Goal: Task Accomplishment & Management: Use online tool/utility

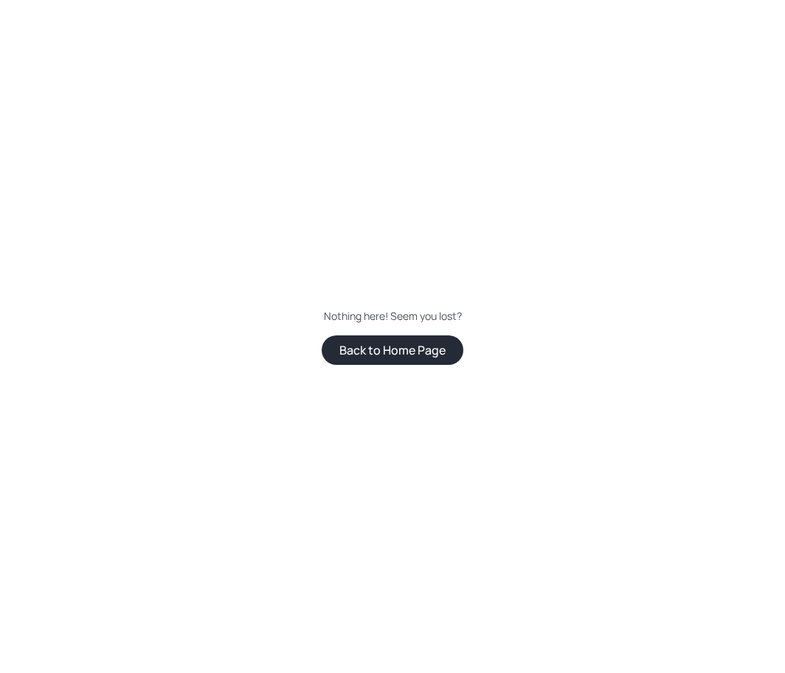
click at [425, 356] on button "Back to Home Page" at bounding box center [393, 351] width 142 height 30
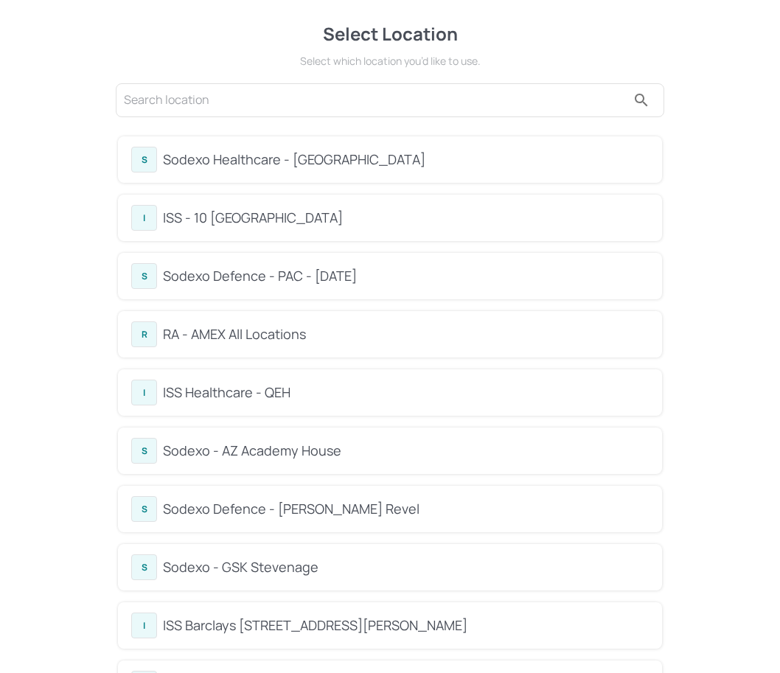
click at [344, 170] on div "S Sodexo Healthcare - [GEOGRAPHIC_DATA]" at bounding box center [390, 160] width 518 height 26
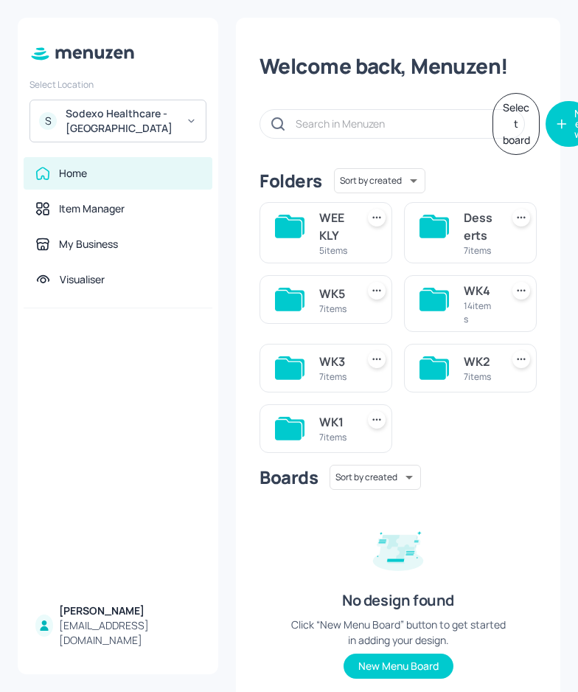
scroll to position [83, 0]
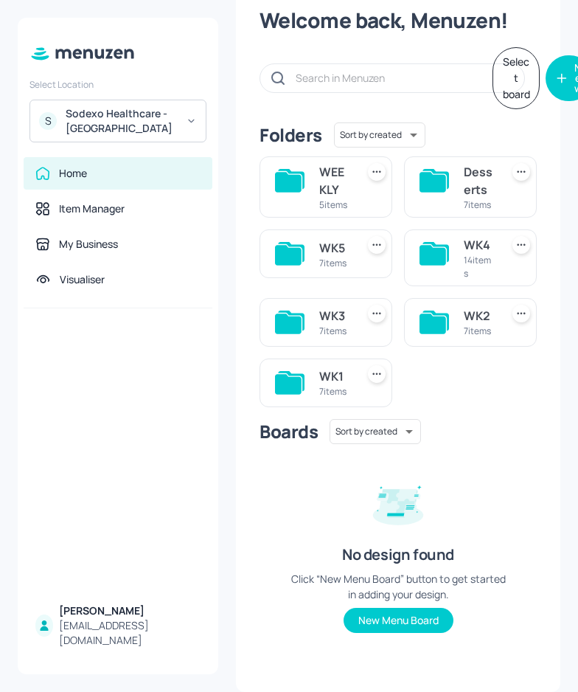
click at [333, 257] on div "7 items" at bounding box center [334, 263] width 31 height 13
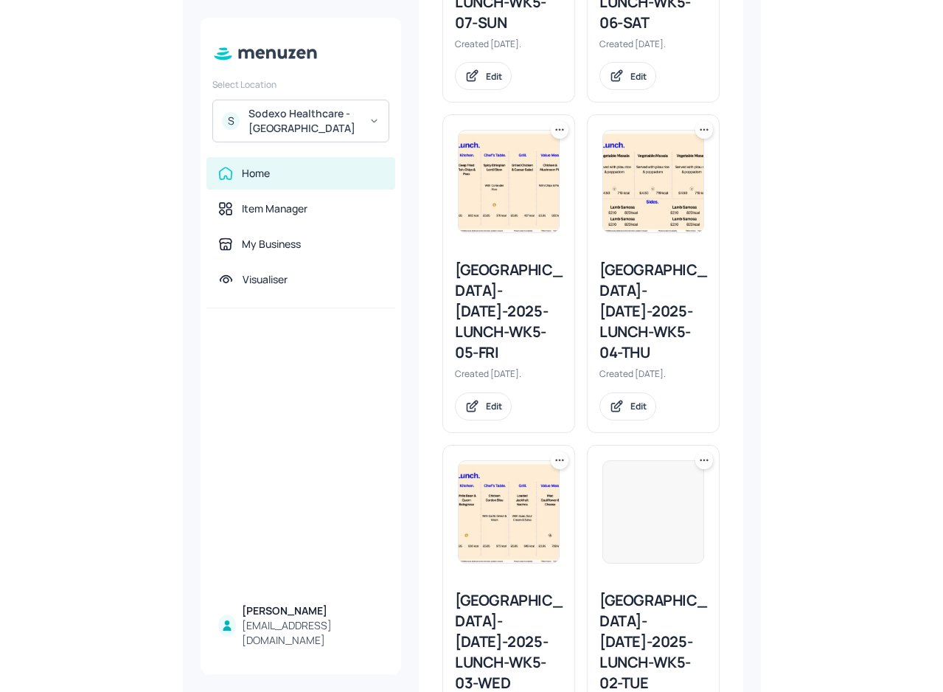
scroll to position [1126, 0]
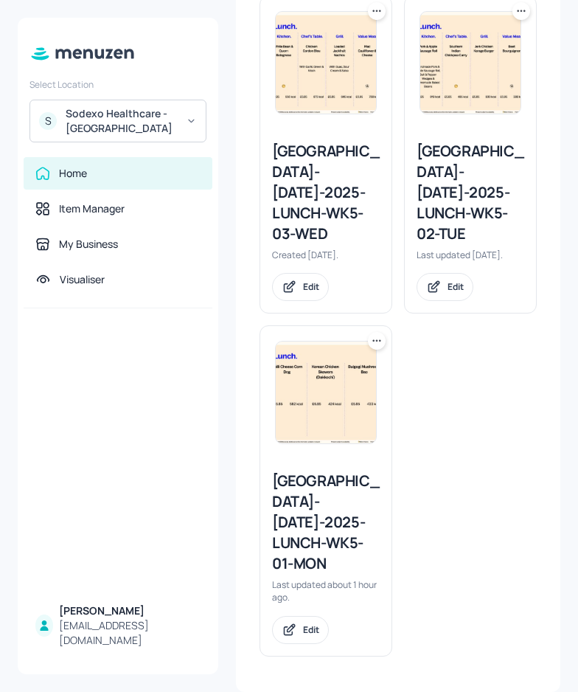
click at [297, 503] on div "[GEOGRAPHIC_DATA]-[DATE]-2025-LUNCH-WK5-01-MON" at bounding box center [326, 522] width 108 height 103
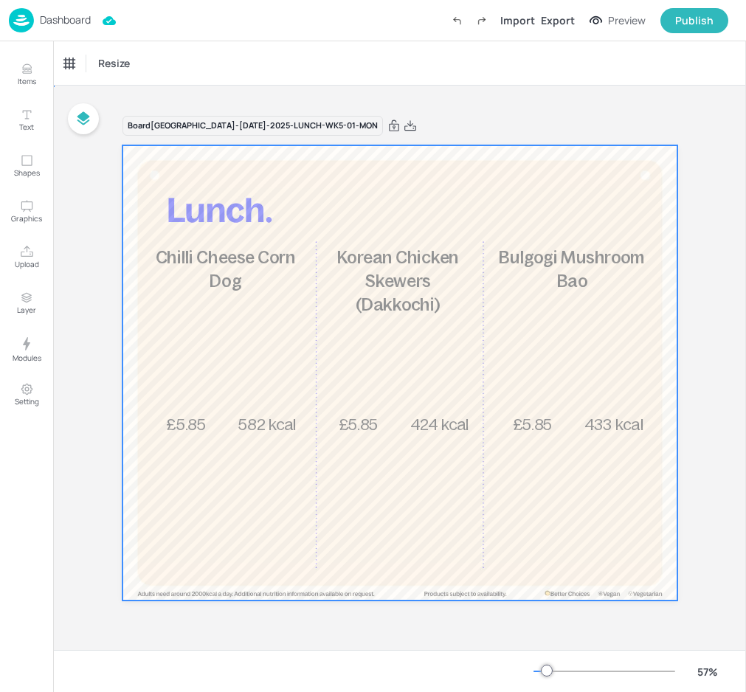
click at [171, 438] on div at bounding box center [399, 373] width 555 height 456
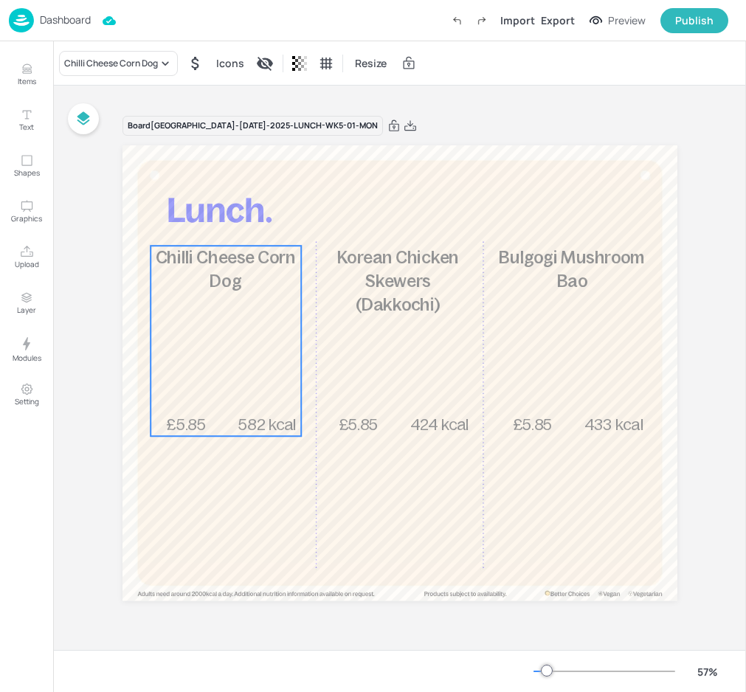
click at [209, 357] on div "£5.85 Chilli Cheese Corn Dog 582 kcal" at bounding box center [225, 341] width 151 height 190
click at [178, 221] on div "Ungroup" at bounding box center [178, 220] width 57 height 19
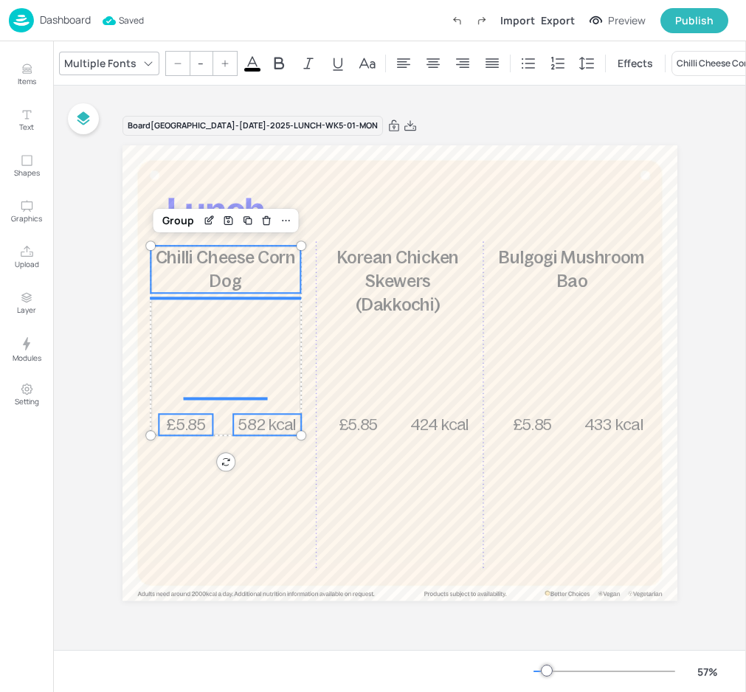
click at [178, 221] on div "Group" at bounding box center [178, 220] width 44 height 19
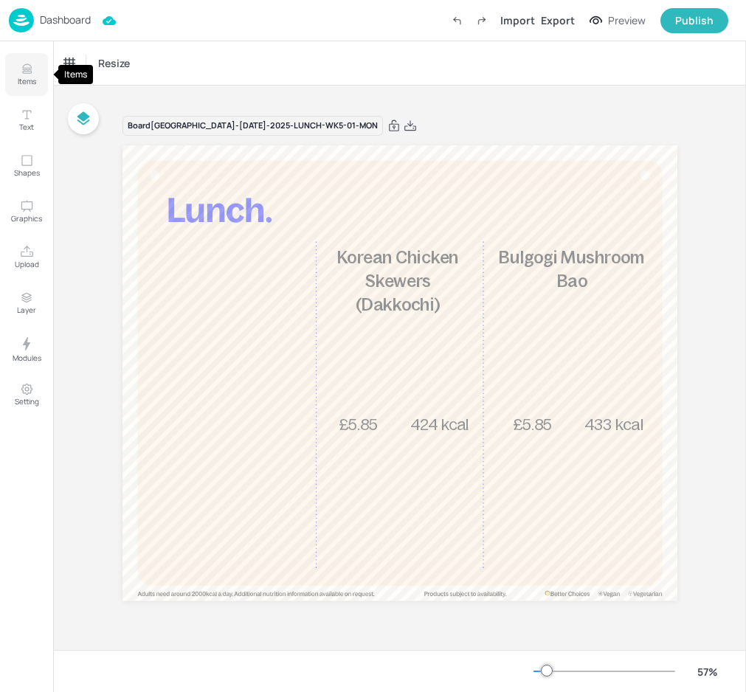
click at [27, 69] on icon "Items" at bounding box center [27, 69] width 14 height 14
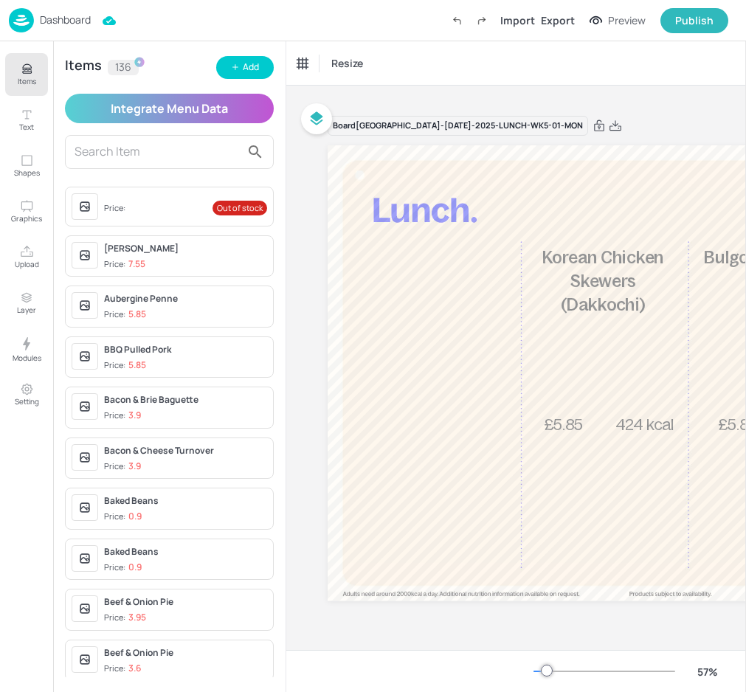
click at [116, 145] on input "text" at bounding box center [157, 152] width 166 height 24
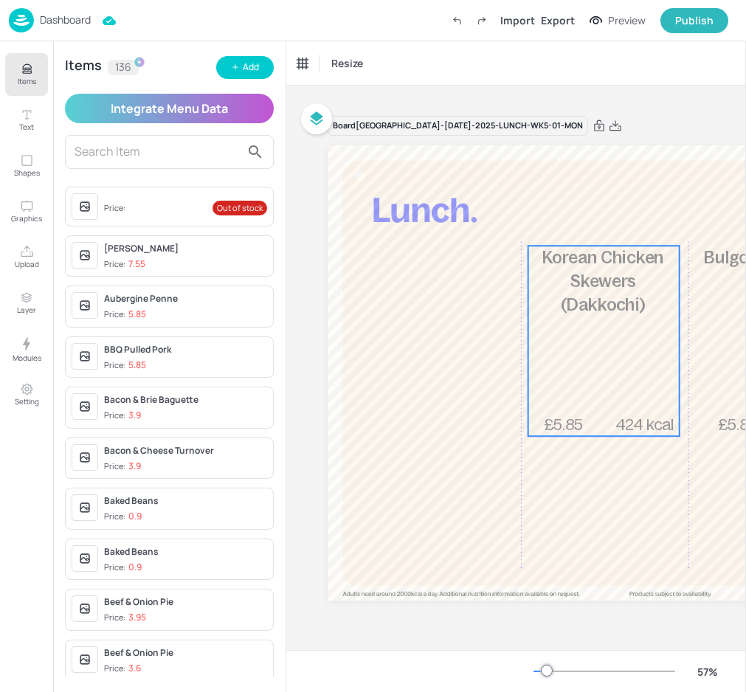
click at [597, 399] on div "£5.85 Korean Chicken Skewers (Dakkochi) 424 kcal" at bounding box center [603, 341] width 151 height 190
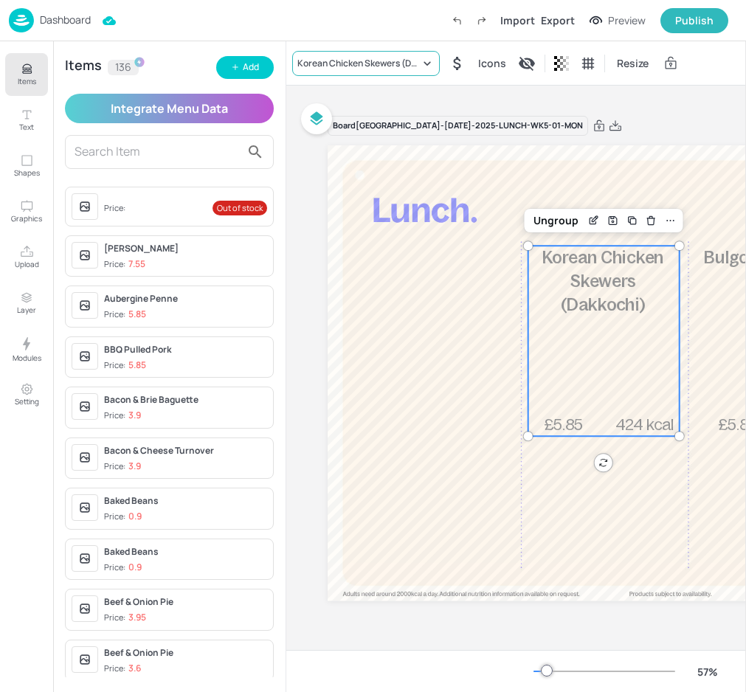
click at [363, 60] on div "Korean Chicken Skewers (Dakkochi)" at bounding box center [358, 63] width 122 height 13
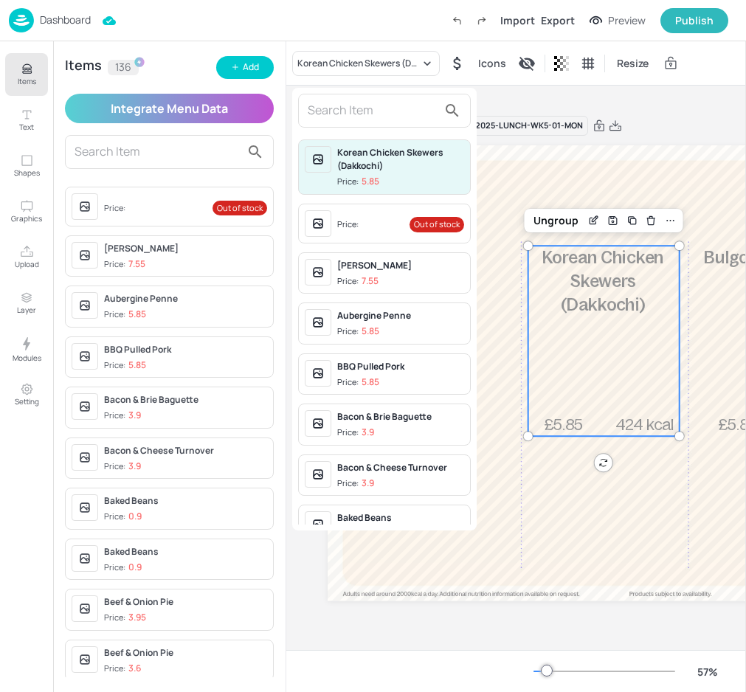
click at [409, 326] on span "Price: 5.85" at bounding box center [400, 331] width 127 height 13
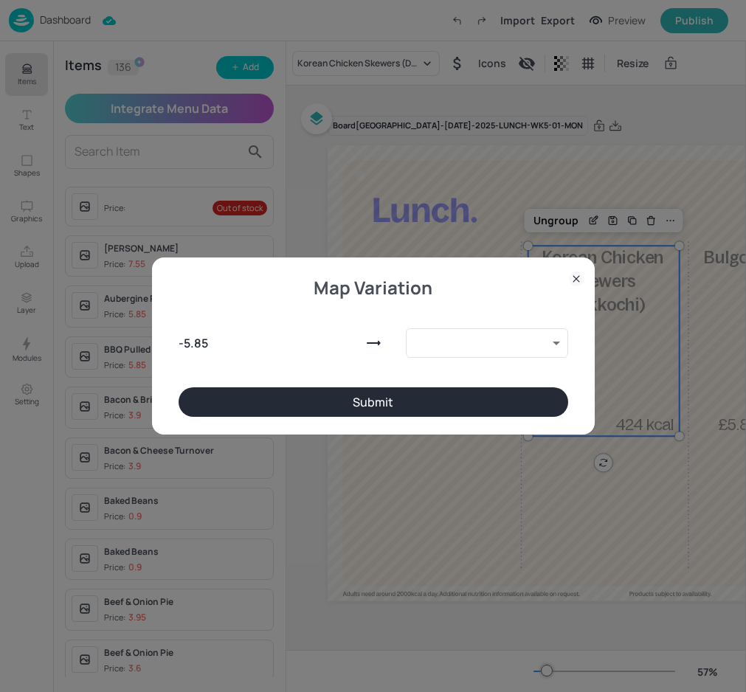
type input "9188449"
click at [375, 395] on button "Submit" at bounding box center [373, 402] width 389 height 30
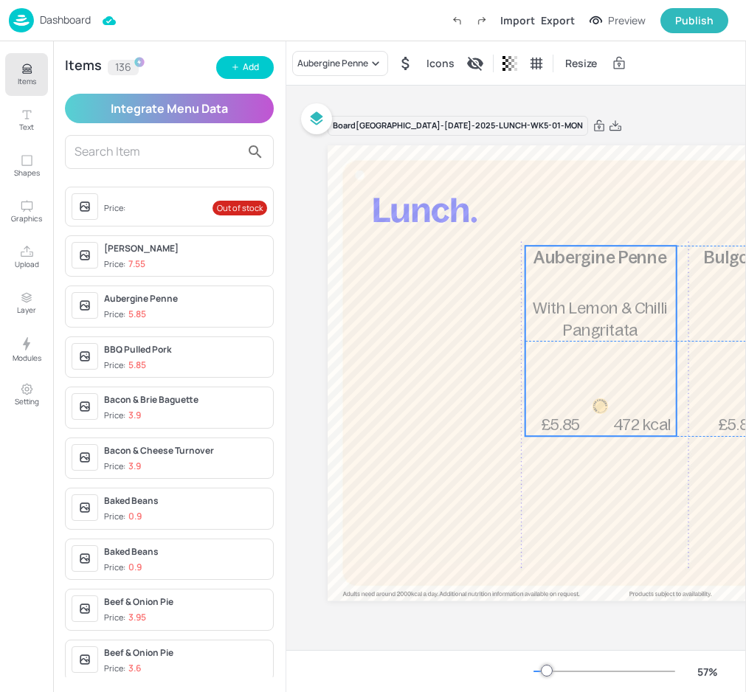
drag, startPoint x: 590, startPoint y: 297, endPoint x: 380, endPoint y: 297, distance: 210.2
click at [533, 299] on span "With Lemon & Chilli Pangritata" at bounding box center [600, 319] width 134 height 40
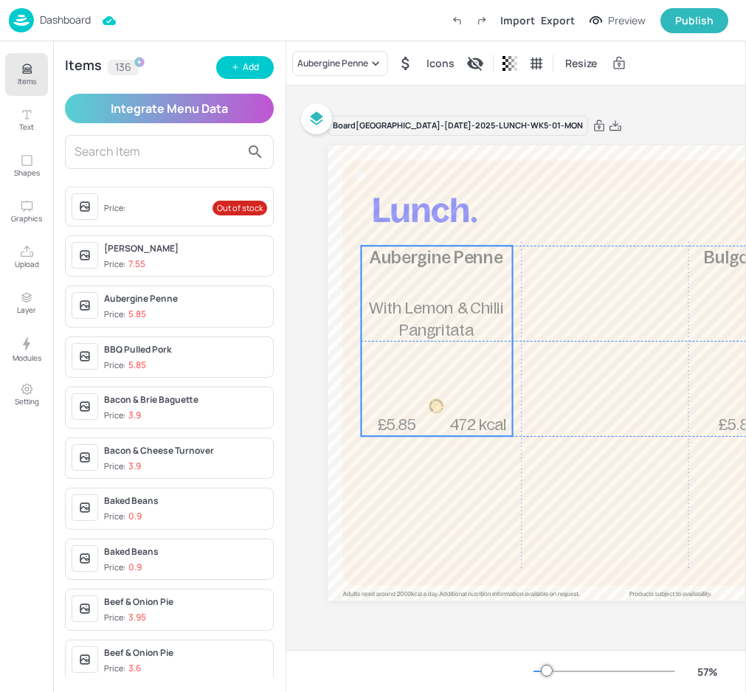
drag, startPoint x: 370, startPoint y: 331, endPoint x: 422, endPoint y: 335, distance: 52.5
click at [422, 335] on span "With Lemon & Chilli Pangritata" at bounding box center [436, 319] width 134 height 40
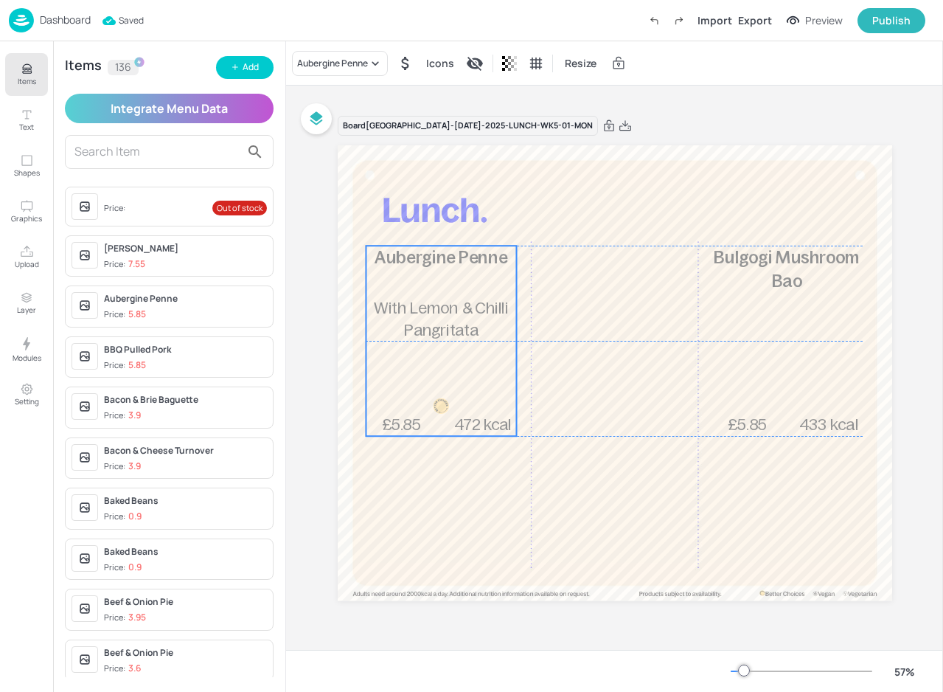
click at [491, 290] on div "£5.85 Aubergine Penne With Lemon & Chilli Pangritata 472 kcal" at bounding box center [441, 341] width 151 height 190
click at [490, 291] on div "£5.85 Aubergine Penne With Lemon & Chilli Pangritata 472 kcal" at bounding box center [442, 341] width 151 height 190
click at [491, 280] on div "£5.85 Aubergine Penne With Lemon & Chilli Pangritata 472 kcal" at bounding box center [444, 341] width 151 height 190
click at [504, 299] on p "With Lemon & Chilli Pangritata" at bounding box center [443, 319] width 150 height 44
click at [398, 220] on div "Ungroup" at bounding box center [395, 220] width 57 height 19
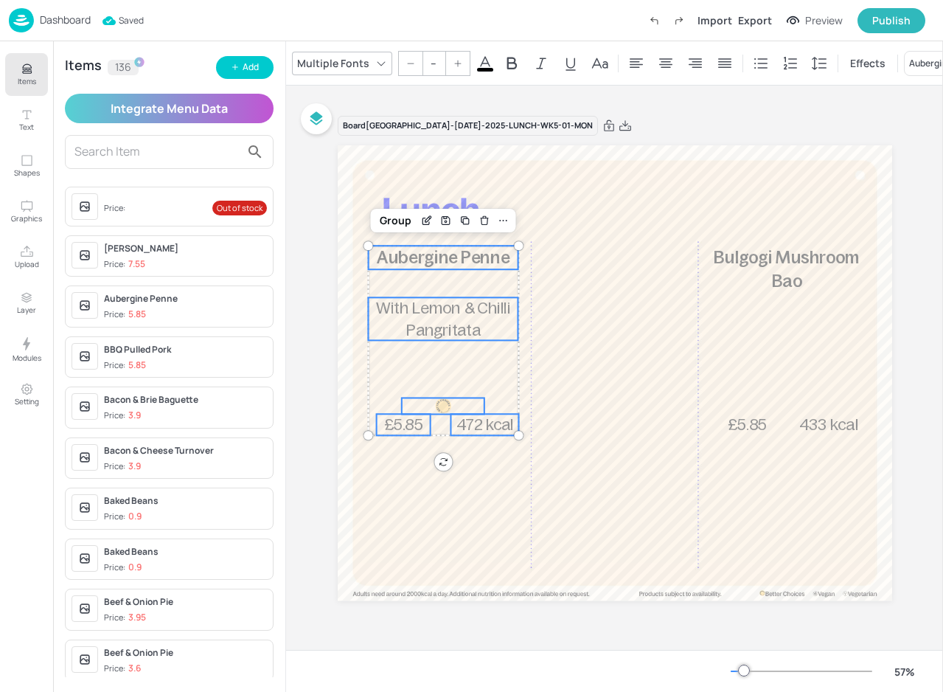
click at [423, 418] on div at bounding box center [442, 410] width 83 height 25
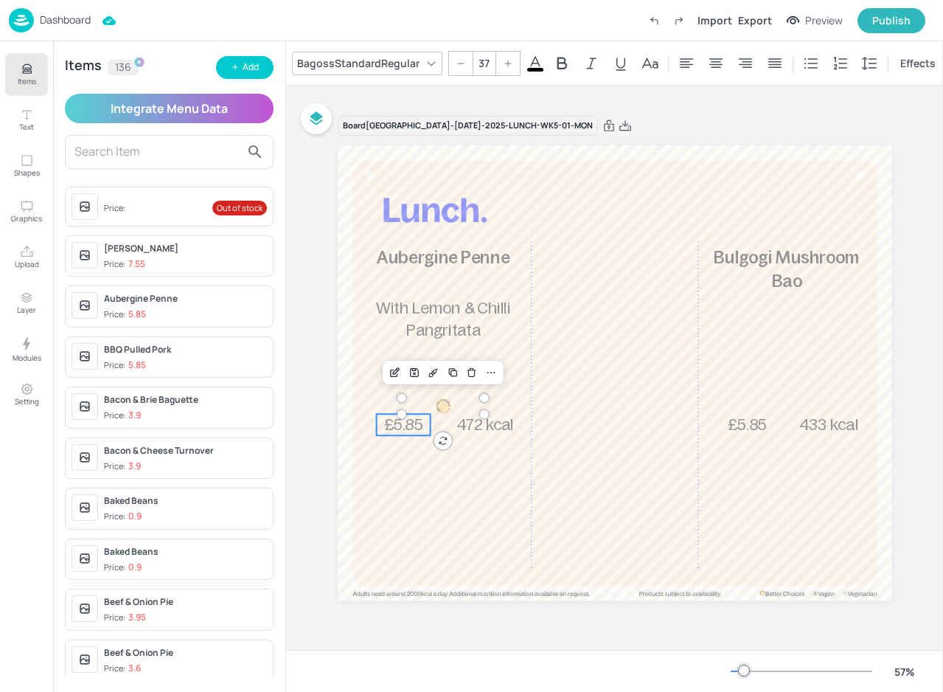
click at [419, 425] on span "£5.85" at bounding box center [403, 424] width 39 height 18
click at [451, 420] on div at bounding box center [442, 410] width 83 height 25
click at [467, 425] on span "472 kcal" at bounding box center [485, 424] width 58 height 18
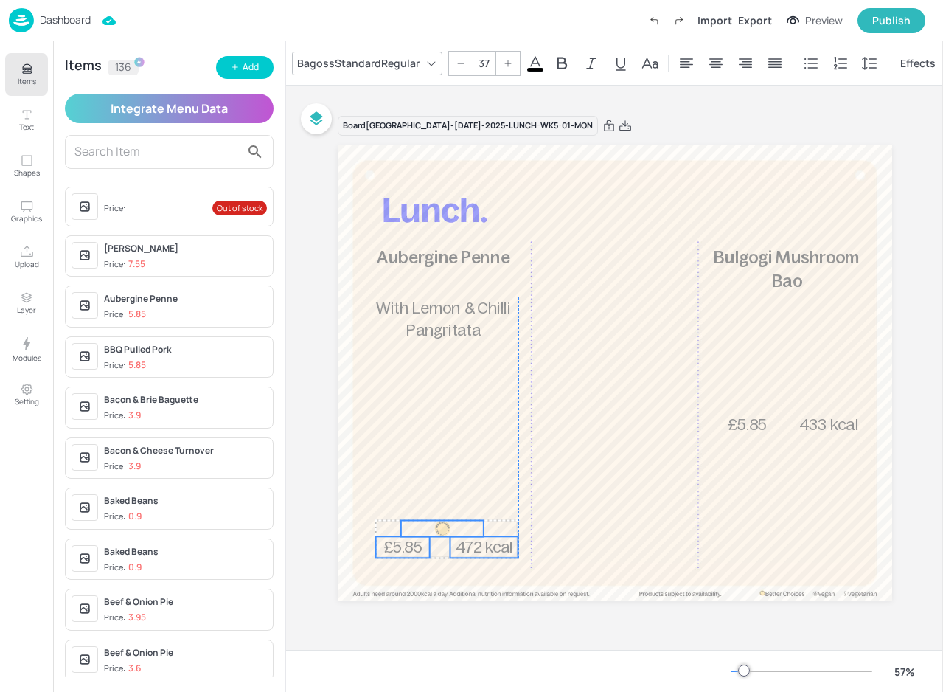
drag, startPoint x: 466, startPoint y: 423, endPoint x: 465, endPoint y: 545, distance: 122.5
click at [465, 545] on span "472 kcal" at bounding box center [484, 547] width 58 height 18
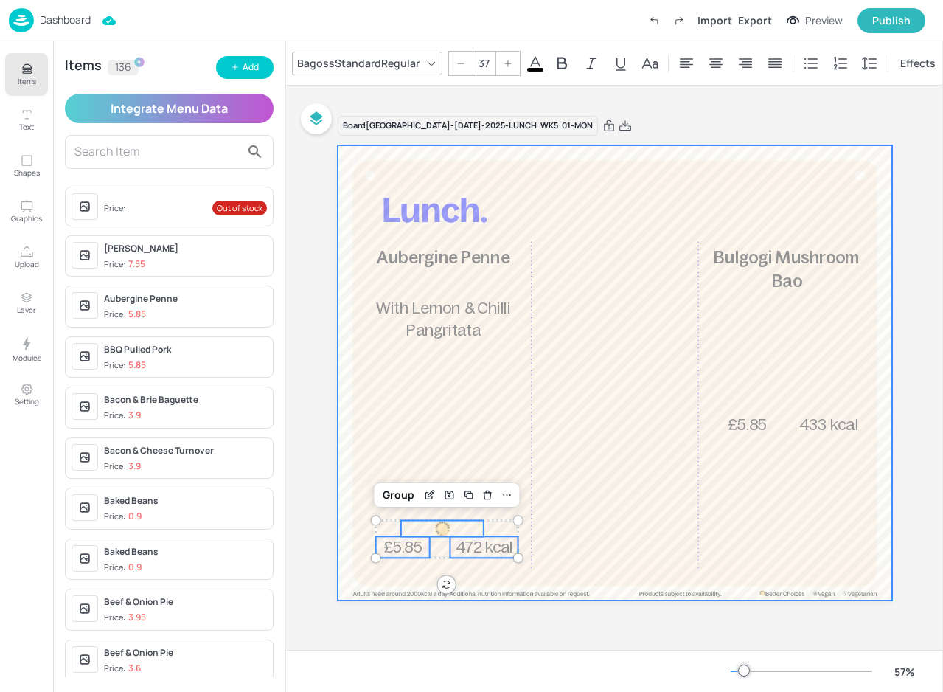
click at [582, 493] on div at bounding box center [615, 373] width 555 height 456
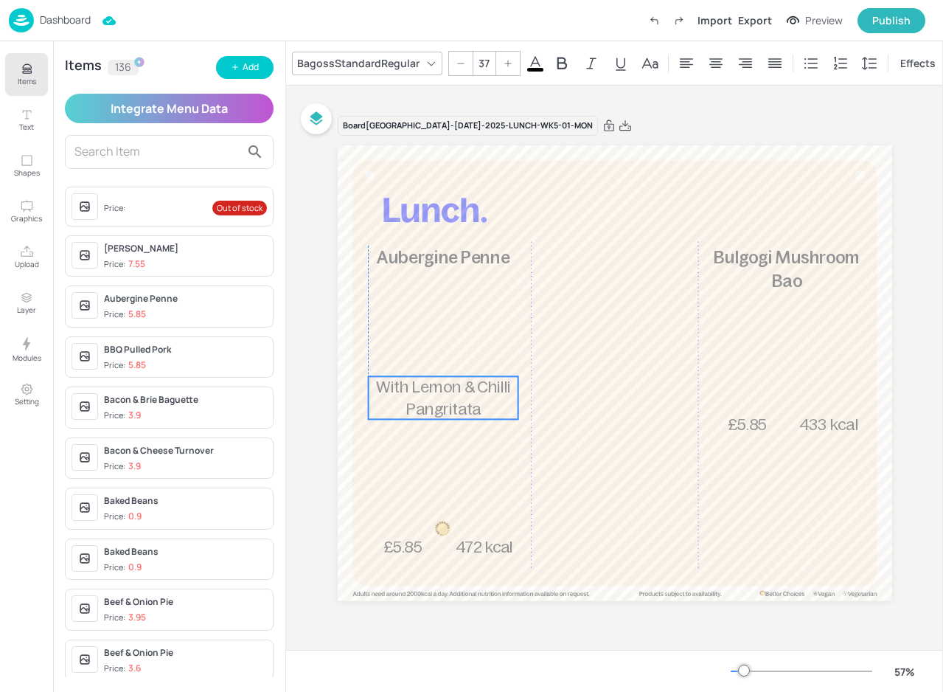
drag, startPoint x: 450, startPoint y: 314, endPoint x: 452, endPoint y: 393, distance: 79.0
click at [452, 393] on span "With Lemon & Chilli Pangritata" at bounding box center [443, 398] width 134 height 40
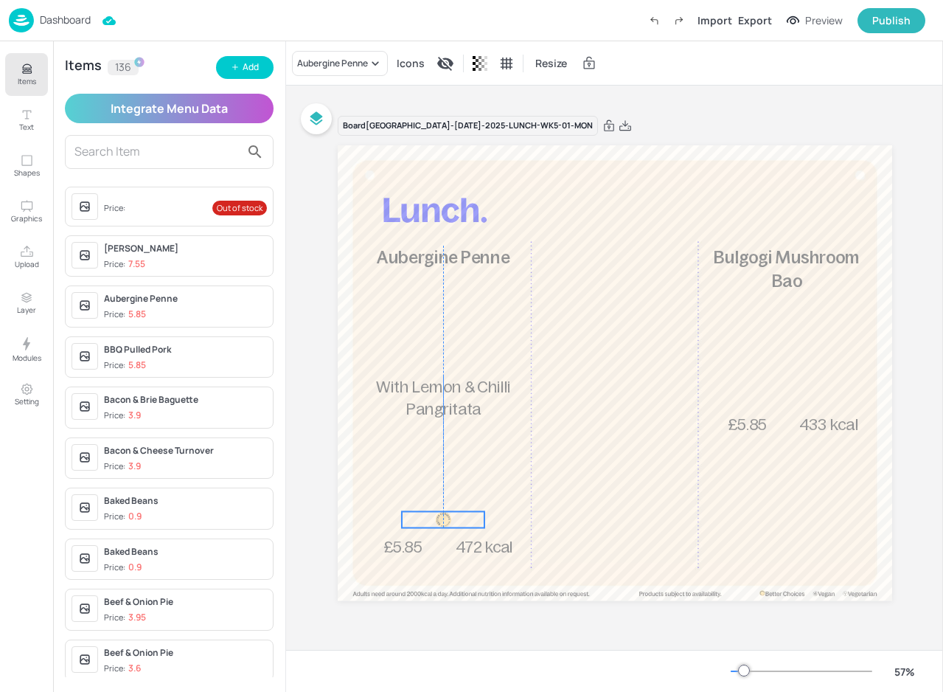
drag, startPoint x: 441, startPoint y: 532, endPoint x: 440, endPoint y: 523, distance: 8.9
click at [440, 523] on div at bounding box center [443, 519] width 16 height 16
